Goal: Task Accomplishment & Management: Use online tool/utility

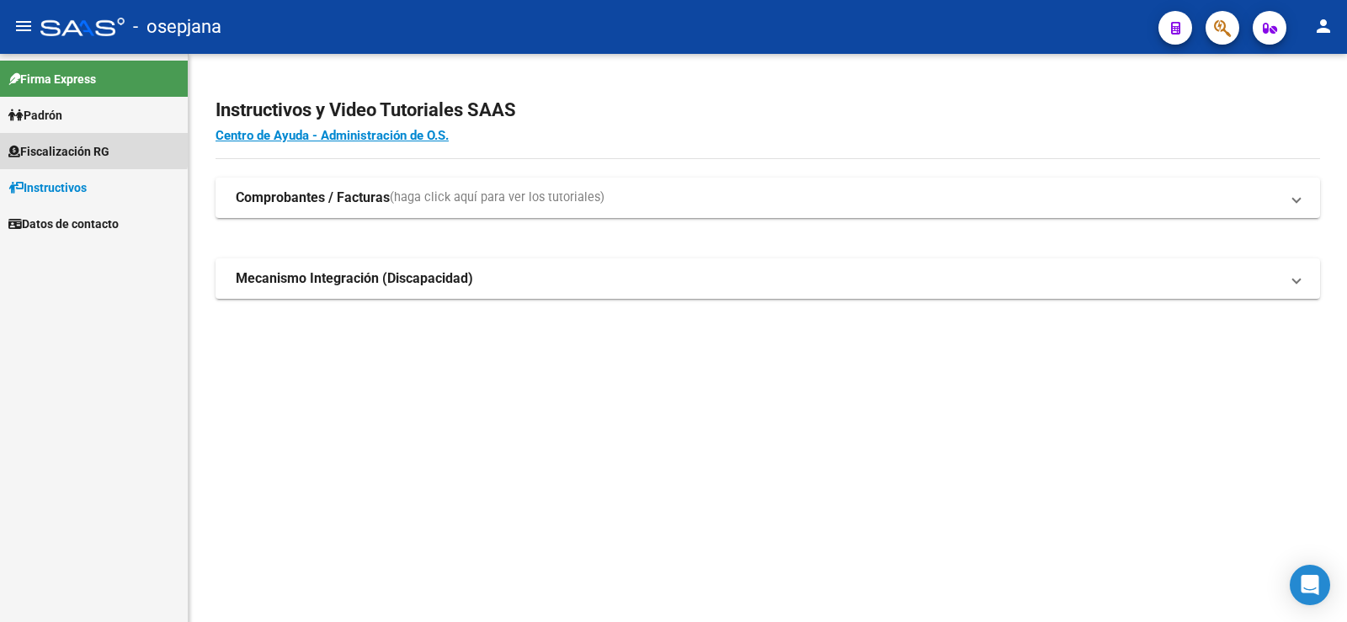
click at [67, 146] on span "Fiscalización RG" at bounding box center [58, 151] width 101 height 19
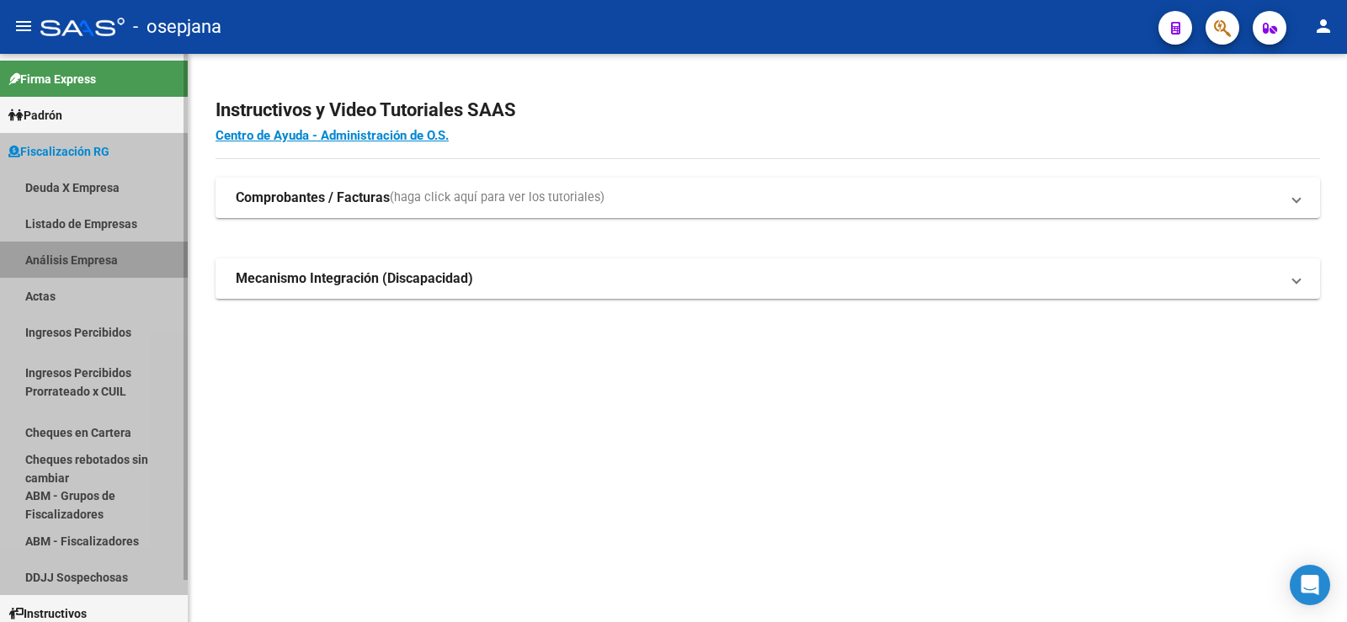
click at [76, 259] on link "Análisis Empresa" at bounding box center [94, 260] width 188 height 36
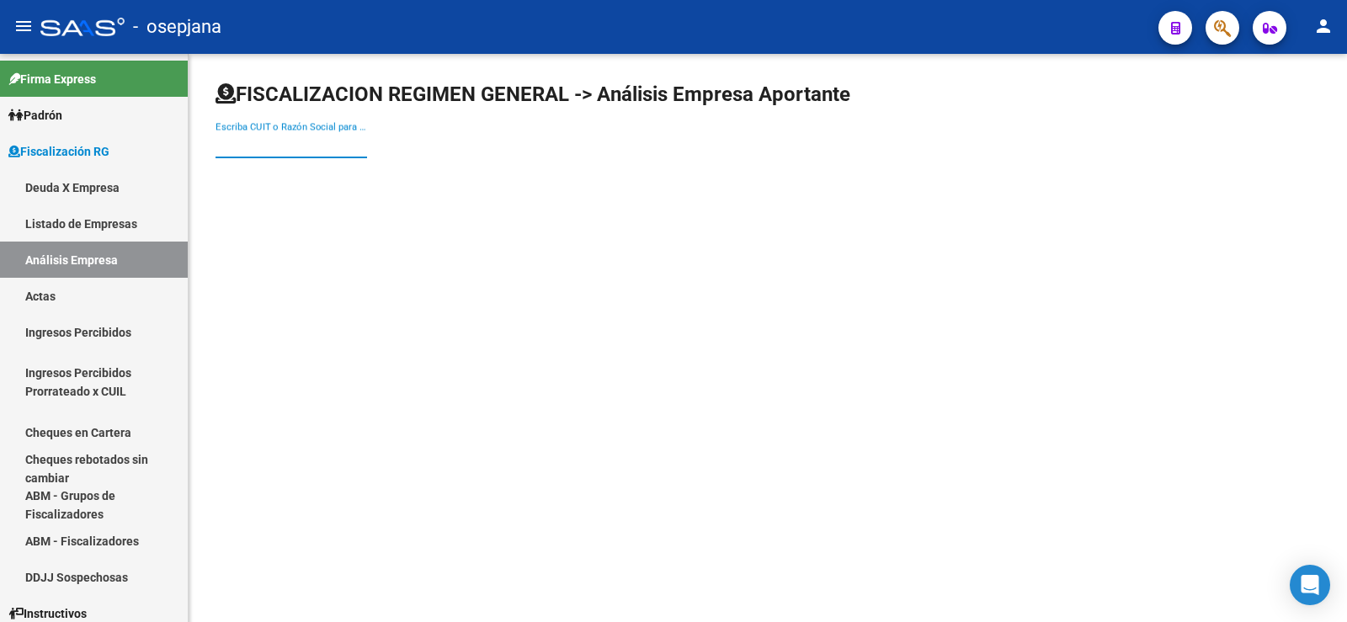
click at [280, 146] on input "Escriba CUIT o Razón Social para buscar" at bounding box center [292, 144] width 152 height 15
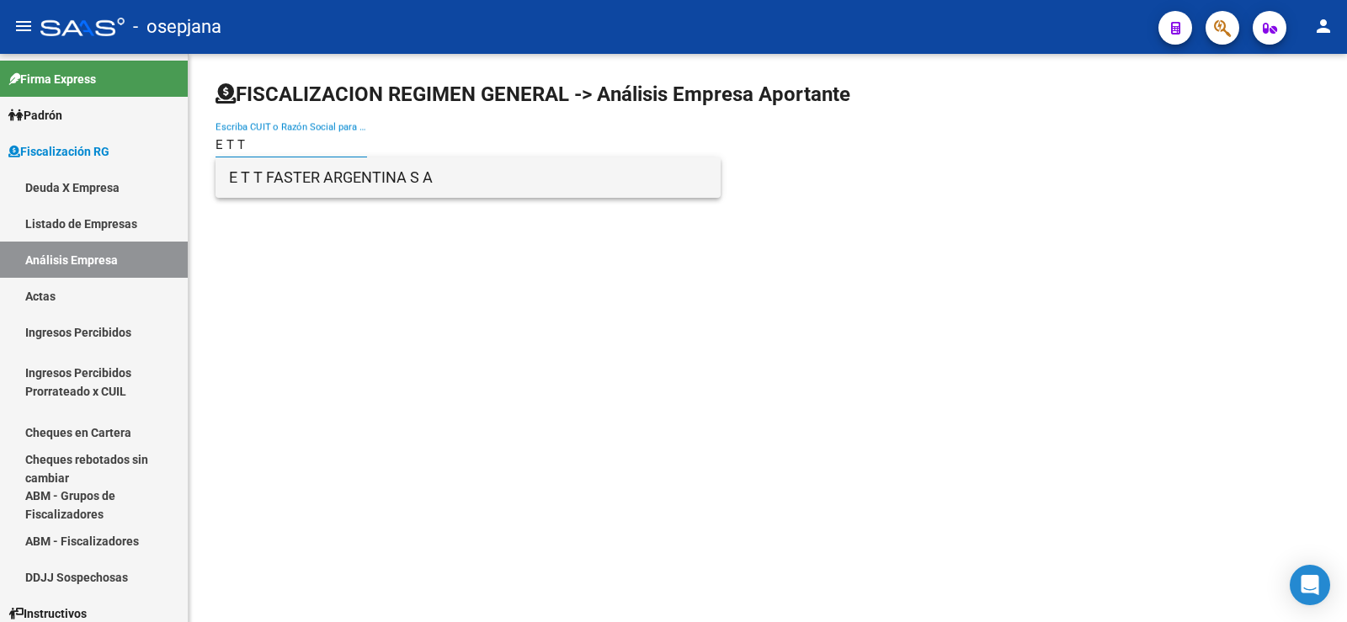
type input "E T T"
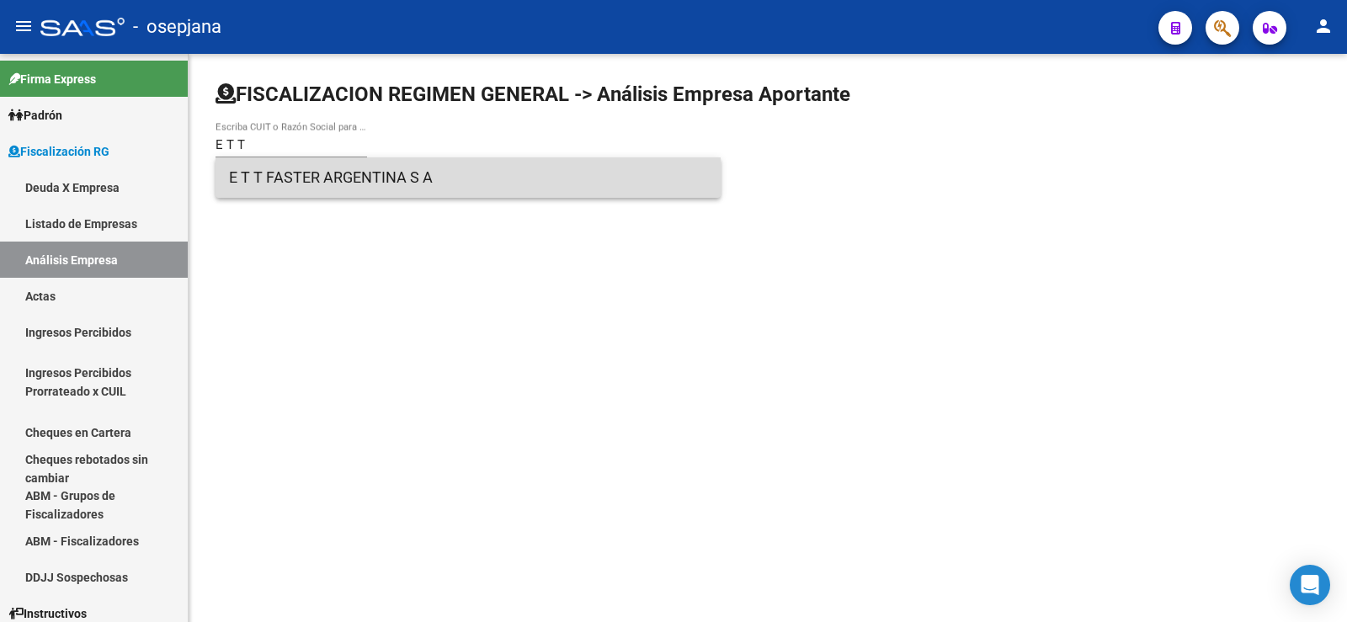
click at [306, 182] on span "E T T FASTER ARGENTINA S A" at bounding box center [468, 177] width 478 height 40
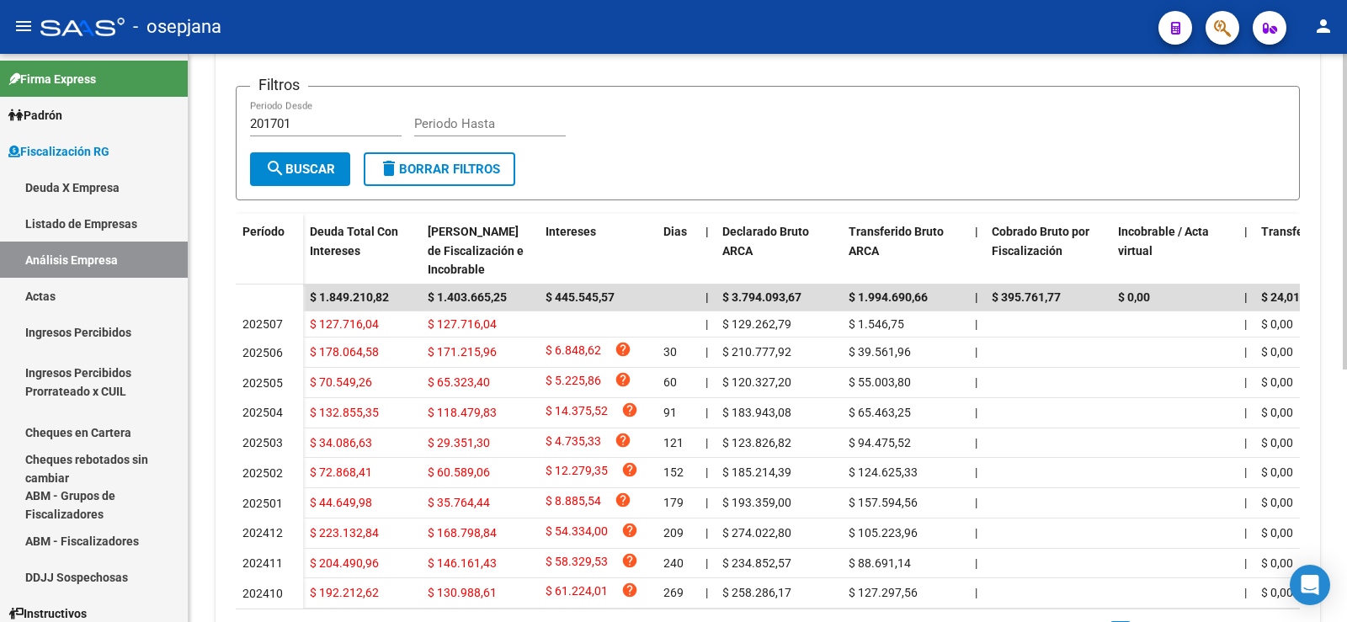
scroll to position [421, 0]
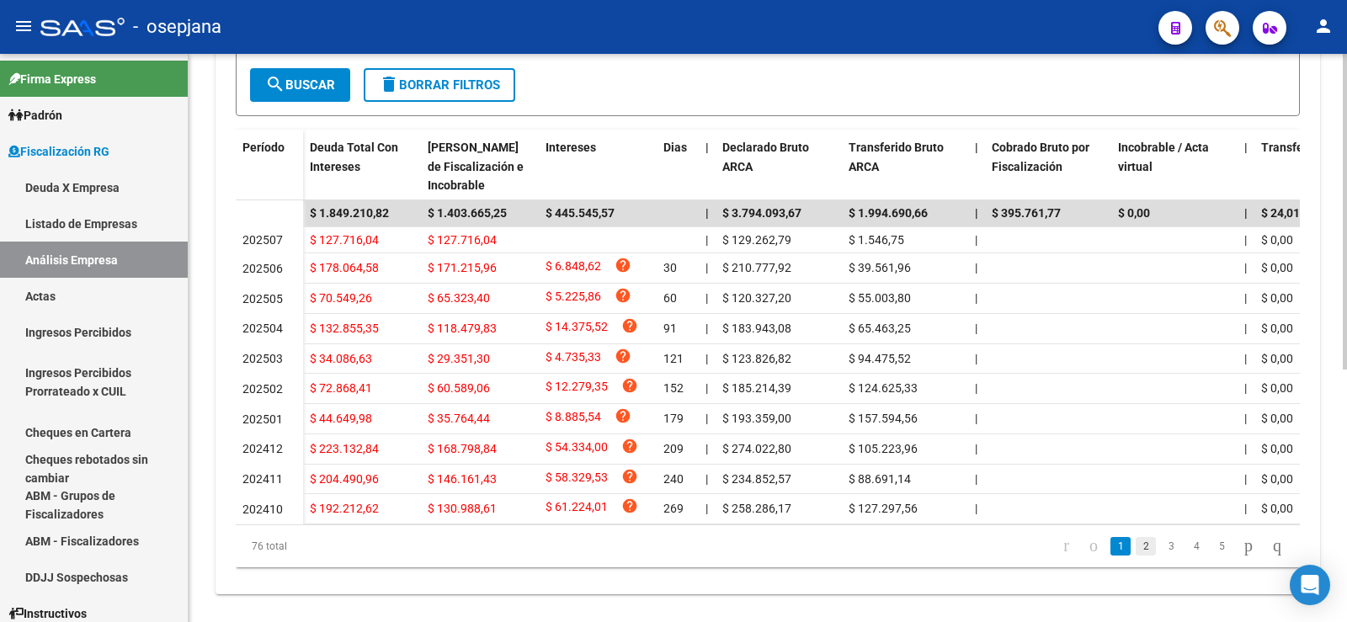
click at [1136, 556] on link "2" at bounding box center [1146, 546] width 20 height 19
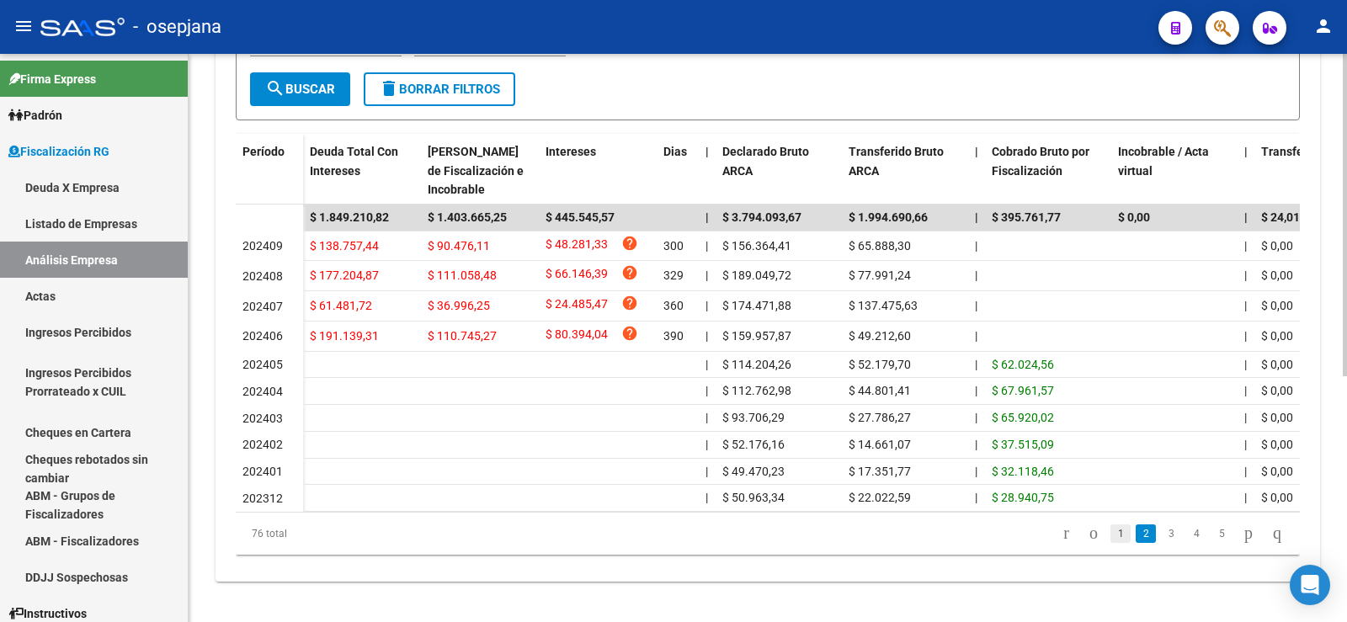
click at [1110, 543] on link "1" at bounding box center [1120, 534] width 20 height 19
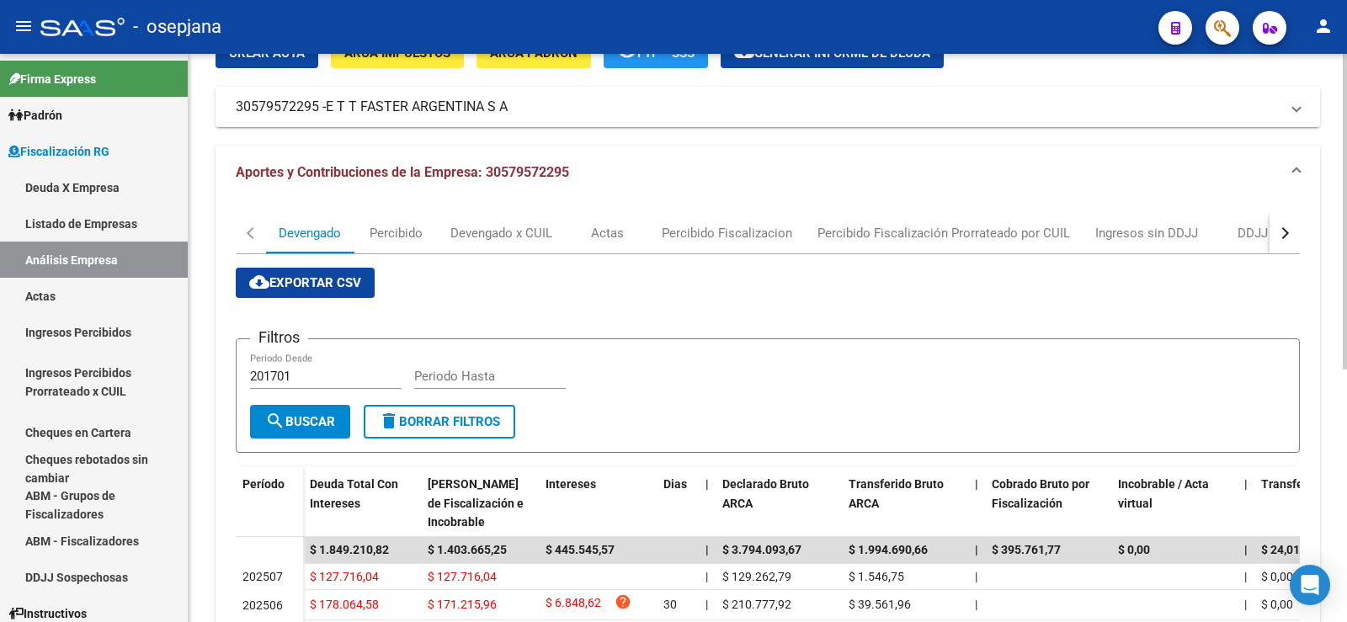
scroll to position [0, 0]
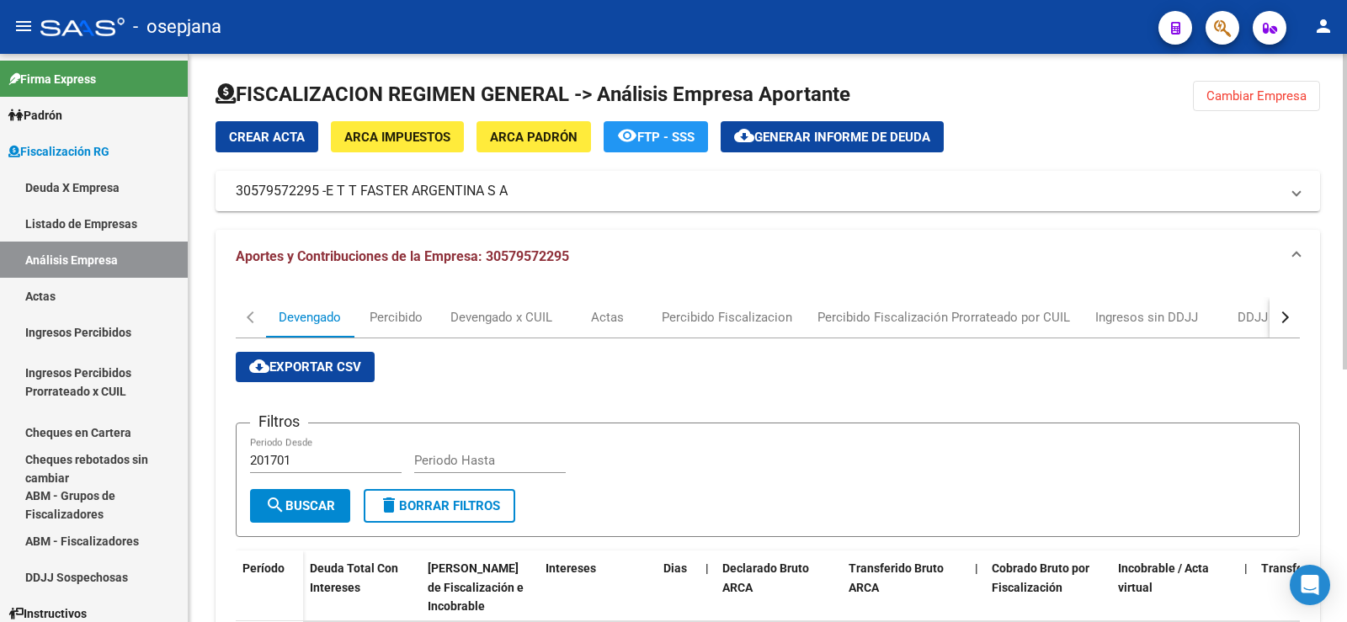
click at [829, 131] on span "Generar informe de deuda" at bounding box center [842, 137] width 176 height 15
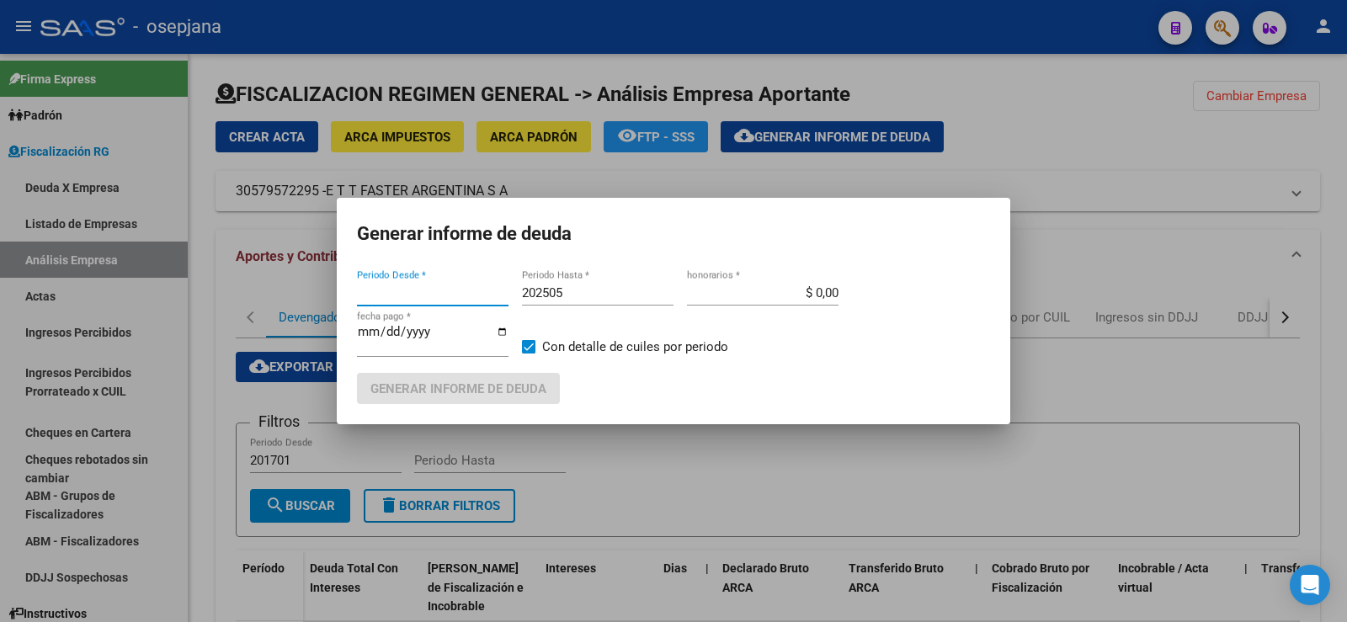
type input "202406"
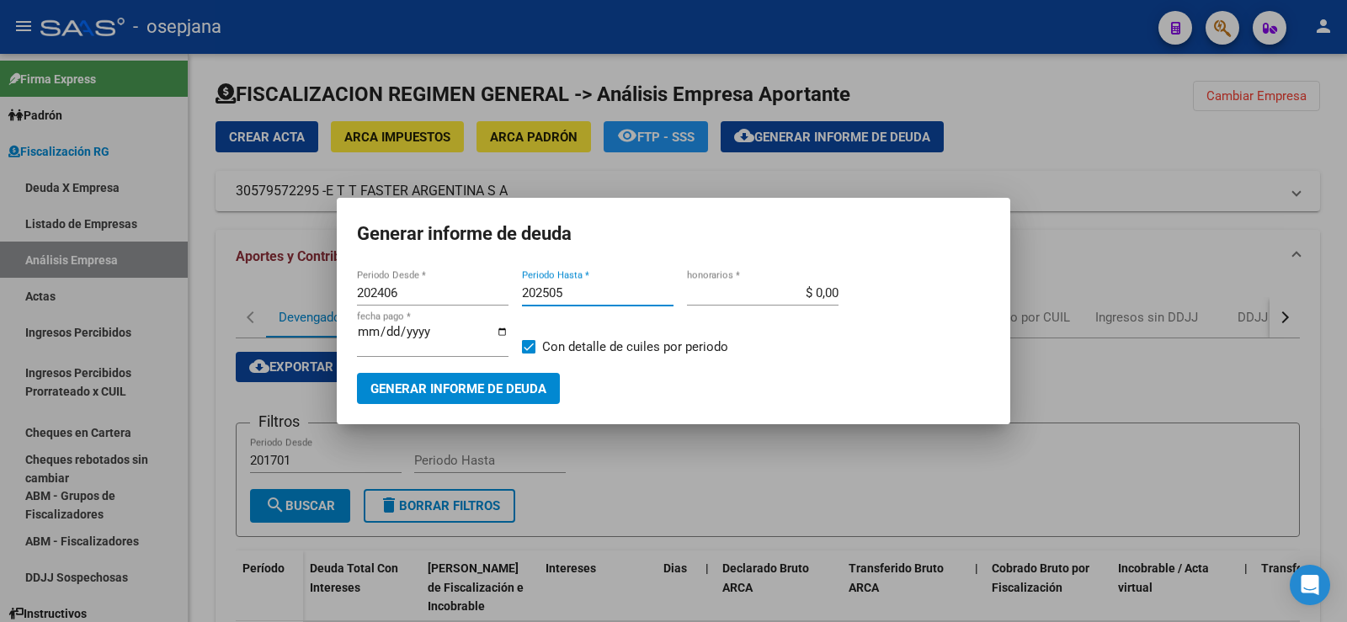
click at [572, 288] on input "202505" at bounding box center [598, 292] width 152 height 15
type input "202507"
click at [828, 289] on input "$ 0,00" at bounding box center [763, 292] width 152 height 15
type input "$ 10,00"
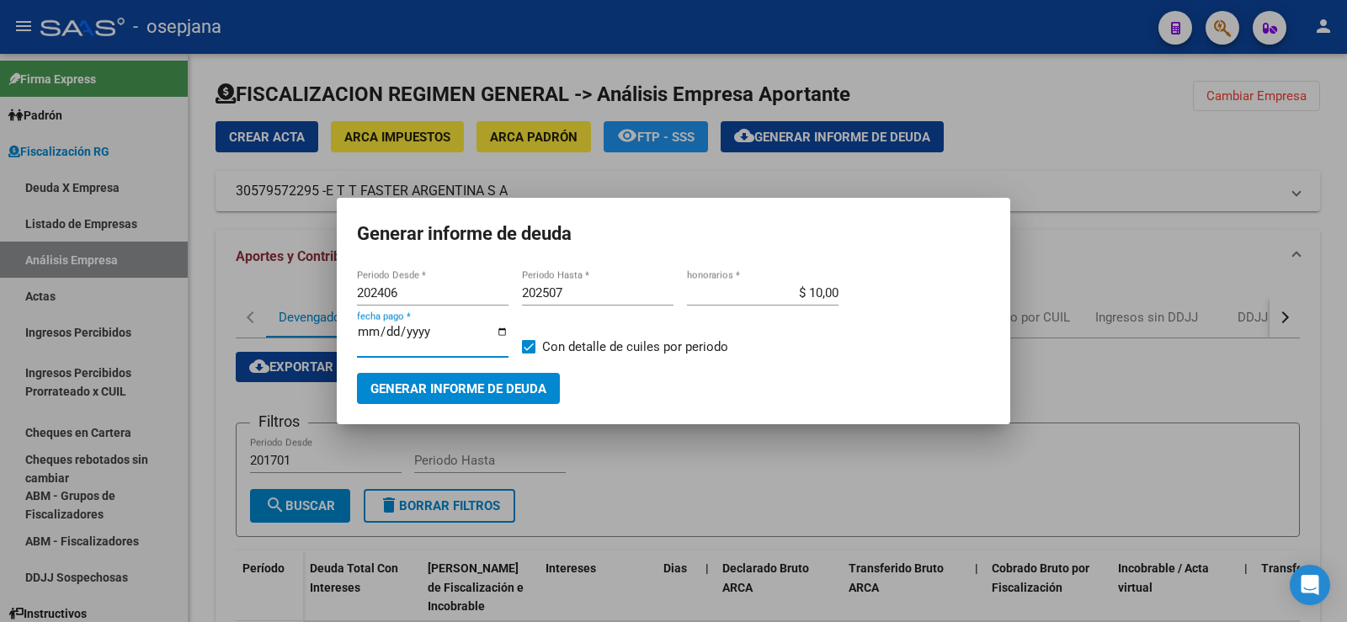
click at [386, 337] on input "[DATE]" at bounding box center [433, 338] width 152 height 27
type input "[DATE]"
click at [428, 381] on span "Generar informe de deuda" at bounding box center [458, 388] width 176 height 15
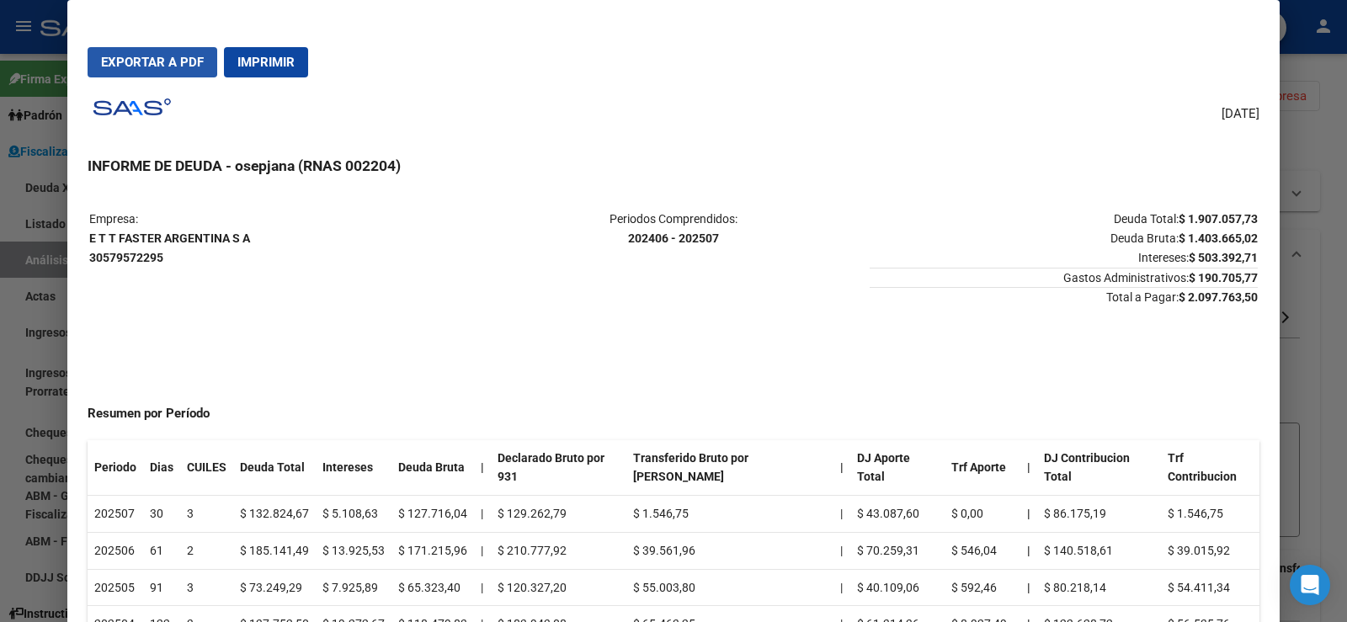
click at [141, 61] on span "Exportar a PDF" at bounding box center [152, 62] width 103 height 15
